Goal: Use online tool/utility: Utilize a website feature to perform a specific function

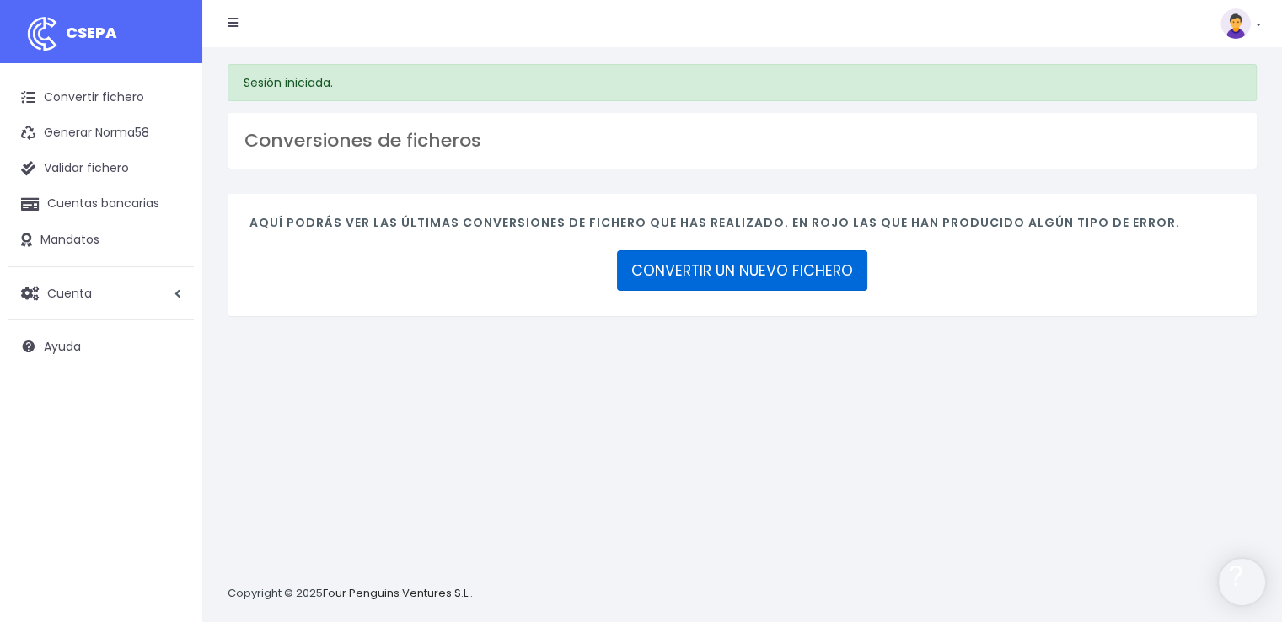
click at [784, 281] on link "CONVERTIR UN NUEVO FICHERO" at bounding box center [742, 270] width 250 height 40
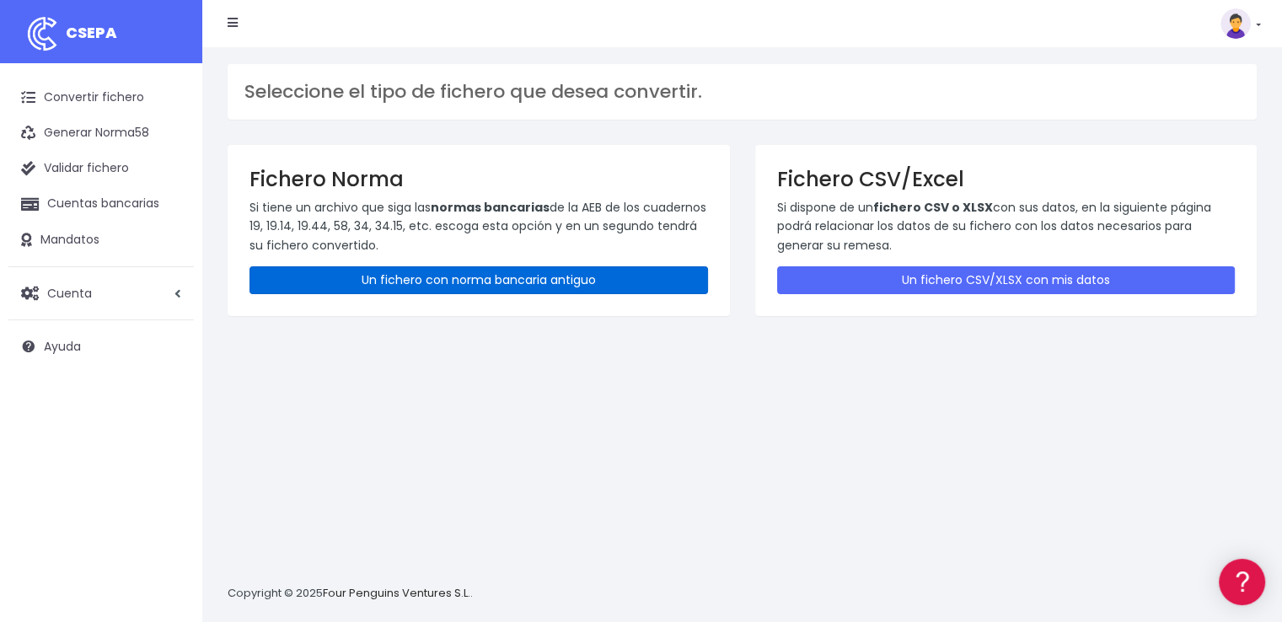
click at [499, 276] on link "Un fichero con norma bancaria antiguo" at bounding box center [478, 280] width 459 height 28
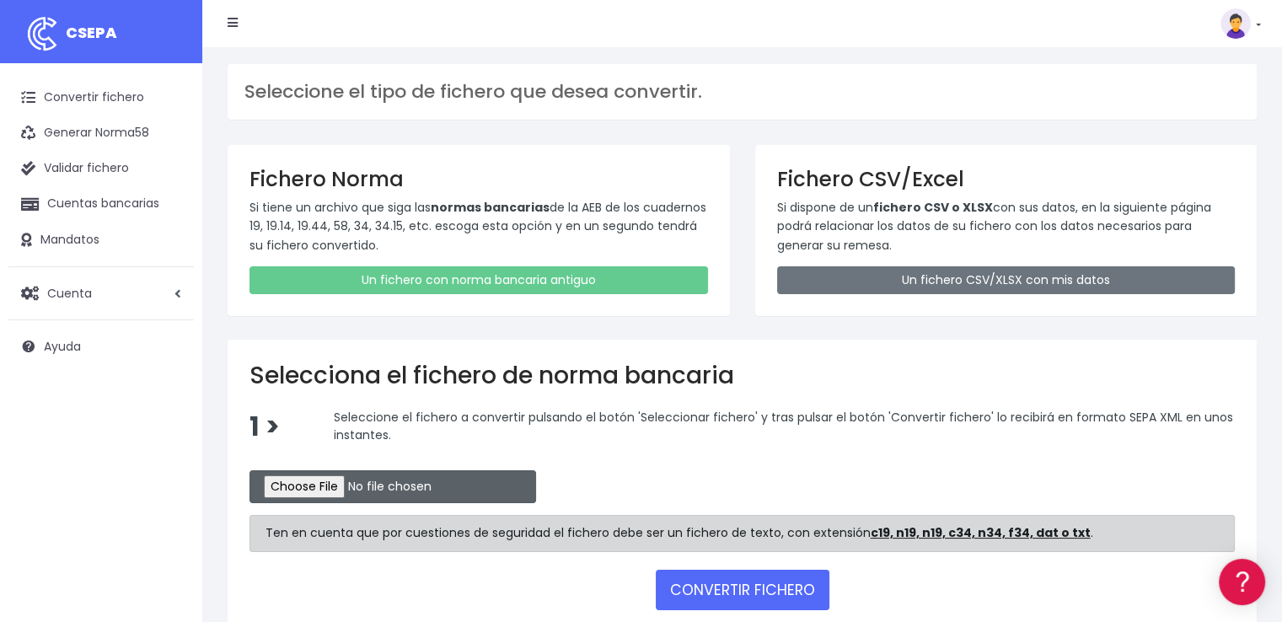
click at [361, 480] on input "file" at bounding box center [392, 486] width 287 height 33
type input "C:\fakepath\REMESA BK [DATE].N19"
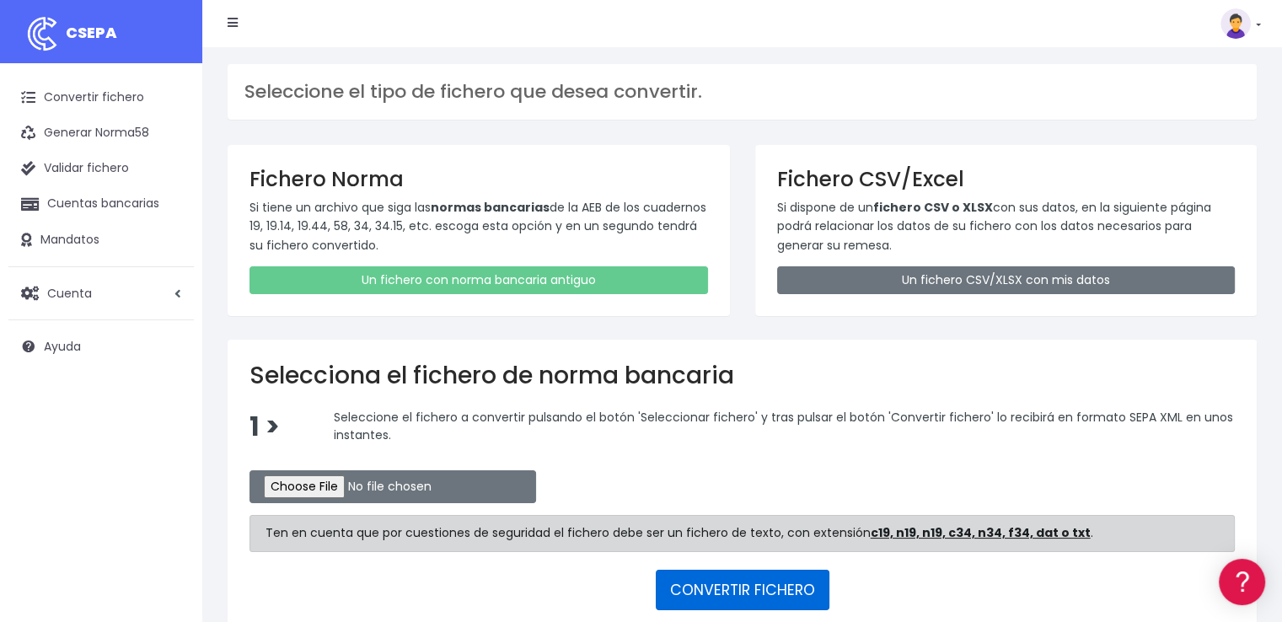
click at [806, 571] on button "CONVERTIR FICHERO" at bounding box center [743, 590] width 174 height 40
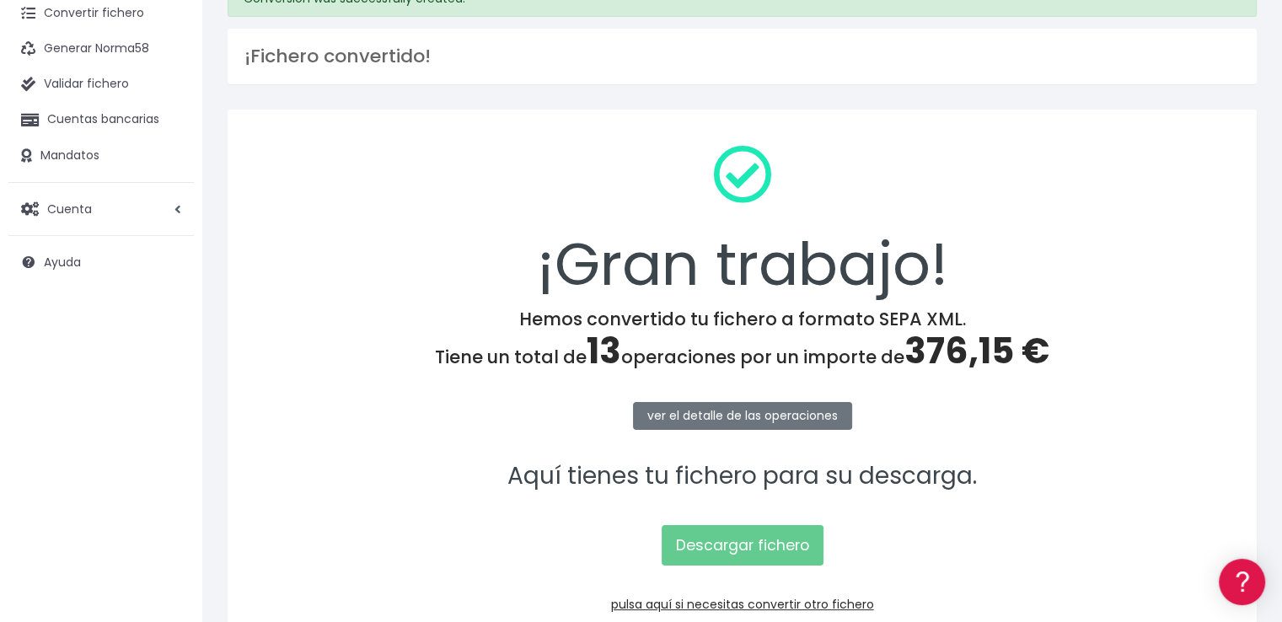
scroll to position [169, 0]
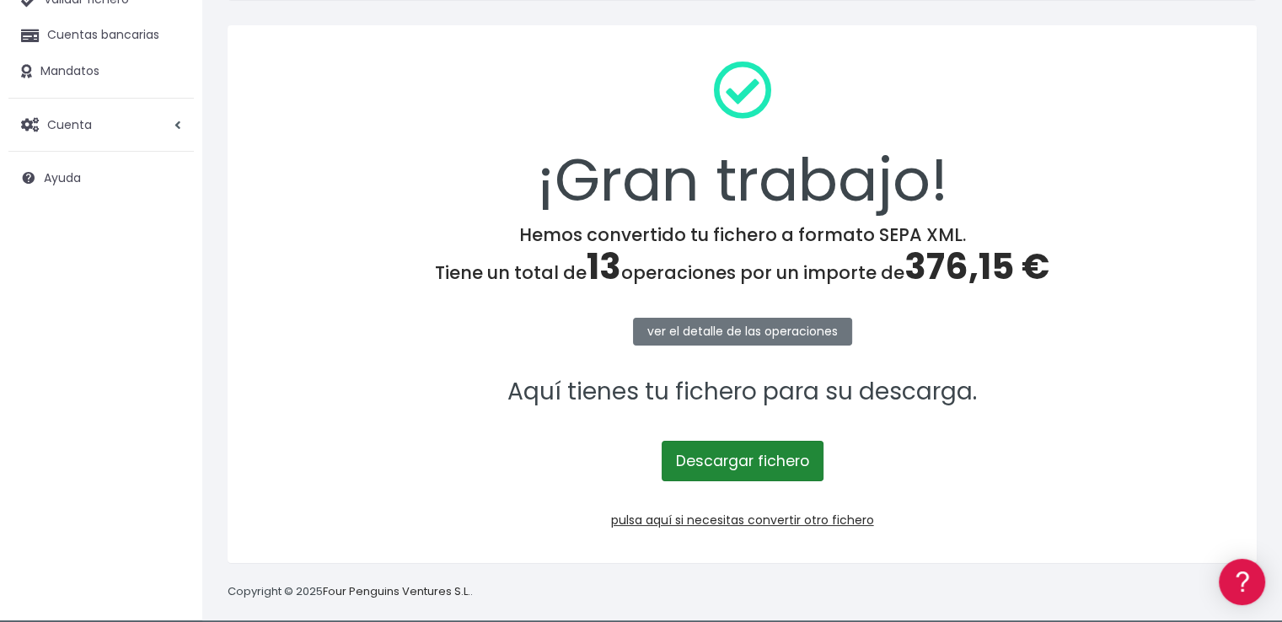
click at [729, 451] on link "Descargar fichero" at bounding box center [743, 461] width 162 height 40
